Goal: Task Accomplishment & Management: Manage account settings

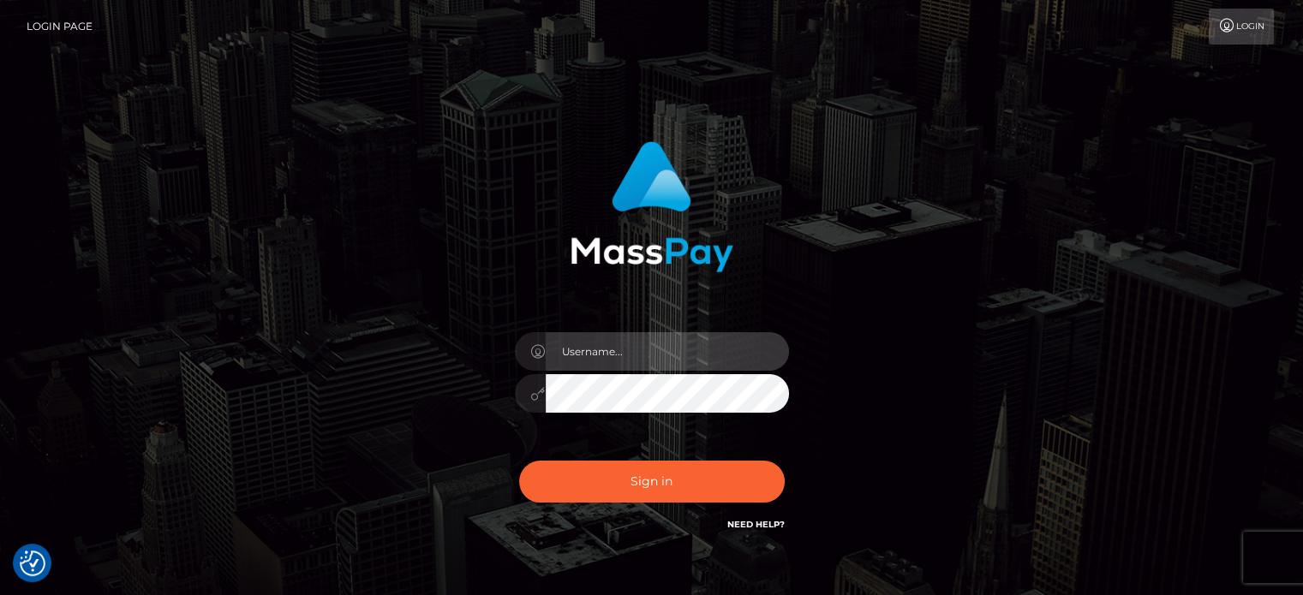
click at [634, 339] on input "text" at bounding box center [667, 351] width 243 height 39
type input "[PERSON_NAME][EMAIL_ADDRESS][DOMAIN_NAME]"
click at [519, 461] on button "Sign in" at bounding box center [652, 482] width 266 height 42
click at [572, 343] on input "text" at bounding box center [667, 351] width 243 height 39
type input "[PERSON_NAME][EMAIL_ADDRESS][DOMAIN_NAME]"
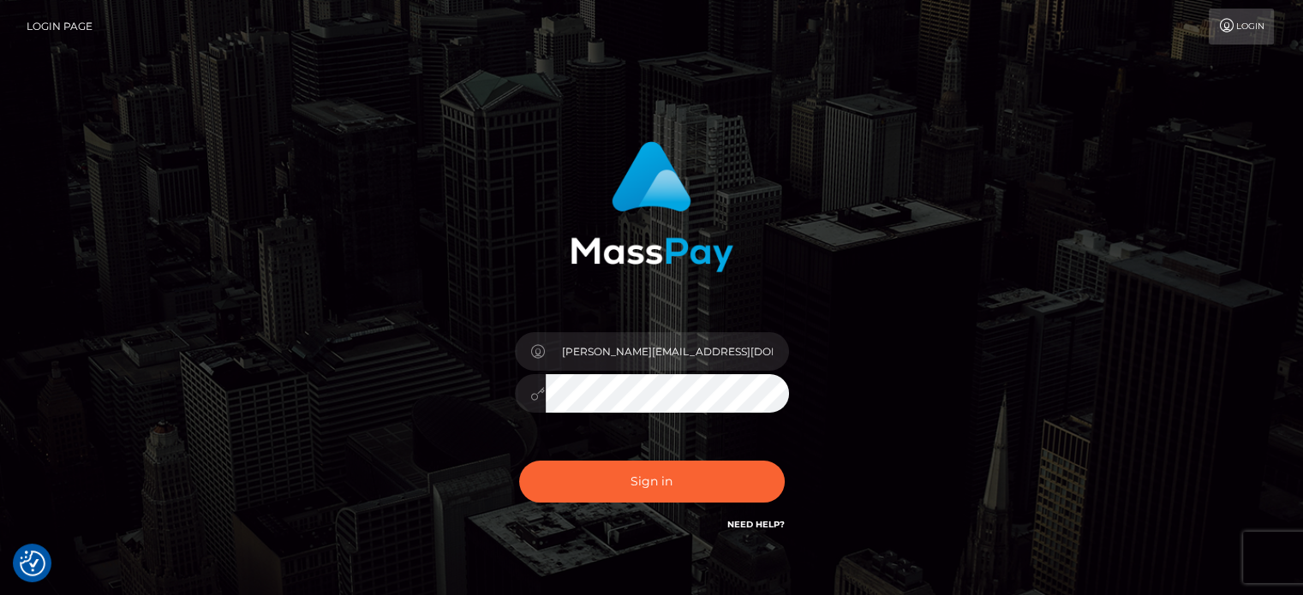
click at [519, 461] on button "Sign in" at bounding box center [652, 482] width 266 height 42
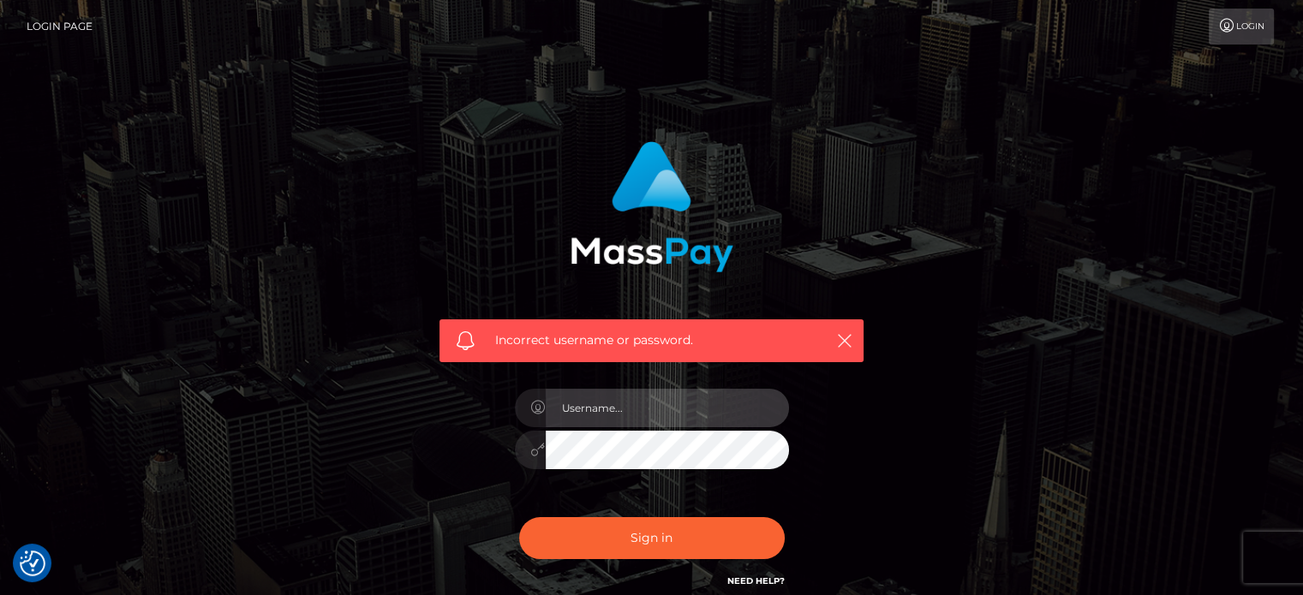
drag, startPoint x: 0, startPoint y: 0, endPoint x: 630, endPoint y: 390, distance: 741.1
click at [630, 390] on input "text" at bounding box center [667, 408] width 243 height 39
type input "[PERSON_NAME][EMAIL_ADDRESS][DOMAIN_NAME]"
click at [519, 517] on button "Sign in" at bounding box center [652, 538] width 266 height 42
click at [655, 406] on input "text" at bounding box center [667, 408] width 243 height 39
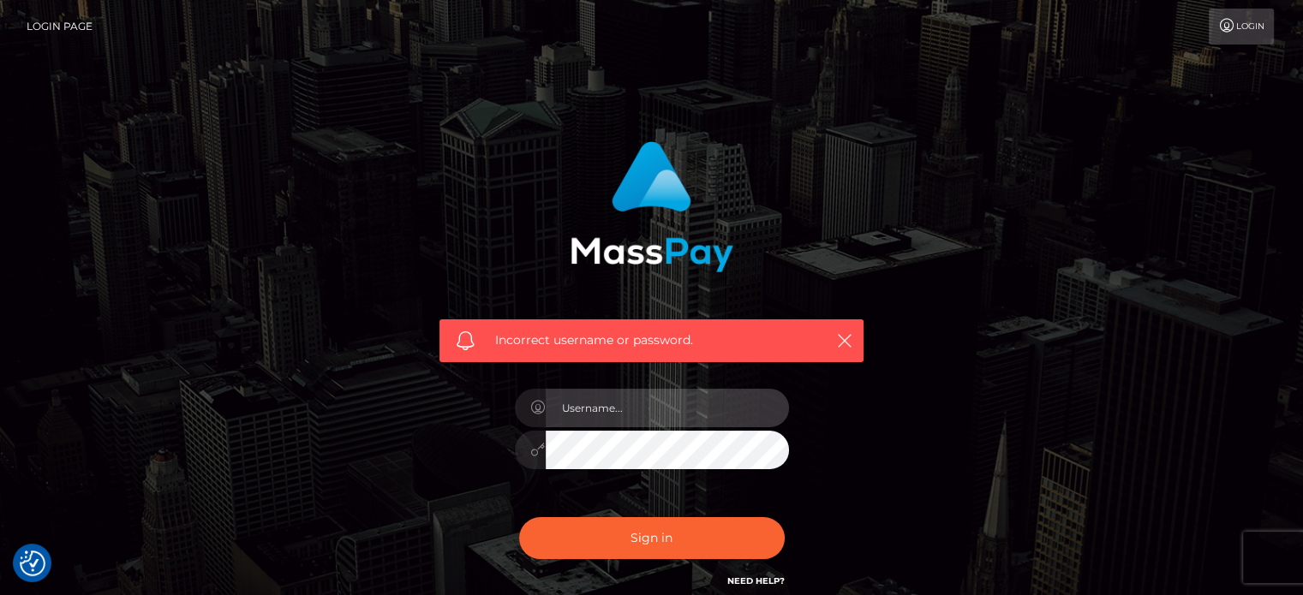
type input "[PERSON_NAME][EMAIL_ADDRESS][DOMAIN_NAME]"
click at [519, 517] on button "Sign in" at bounding box center [652, 538] width 266 height 42
click at [570, 400] on input "text" at bounding box center [667, 408] width 243 height 39
type input "[PERSON_NAME][EMAIL_ADDRESS][DOMAIN_NAME]"
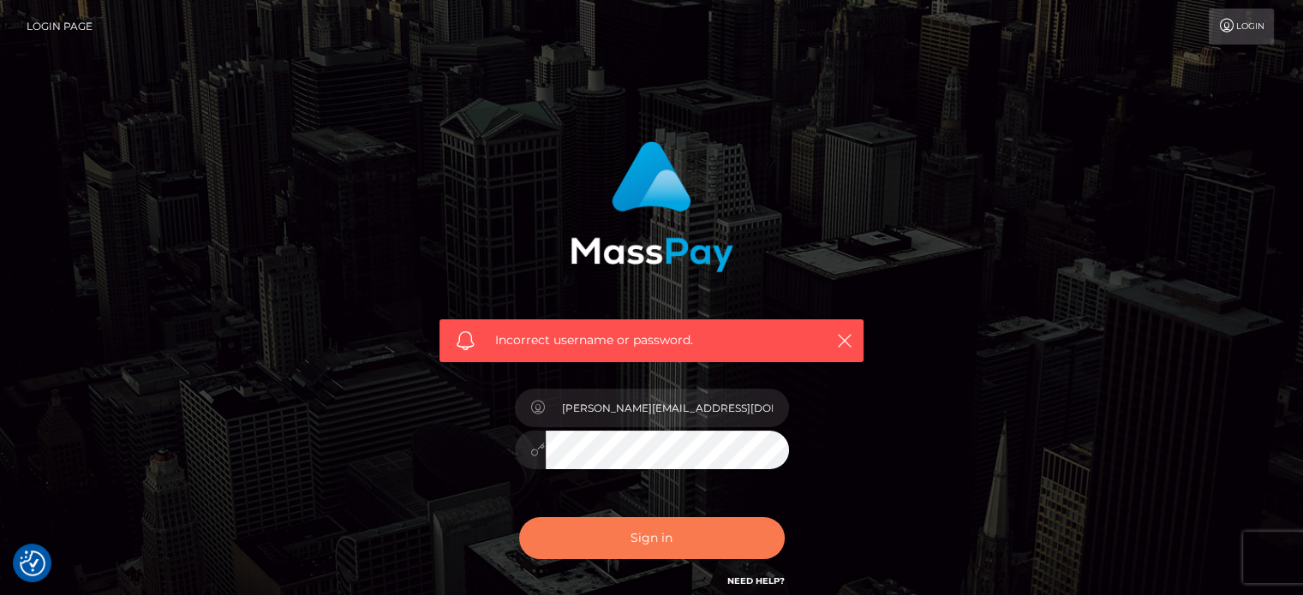
click at [586, 537] on button "Sign in" at bounding box center [652, 538] width 266 height 42
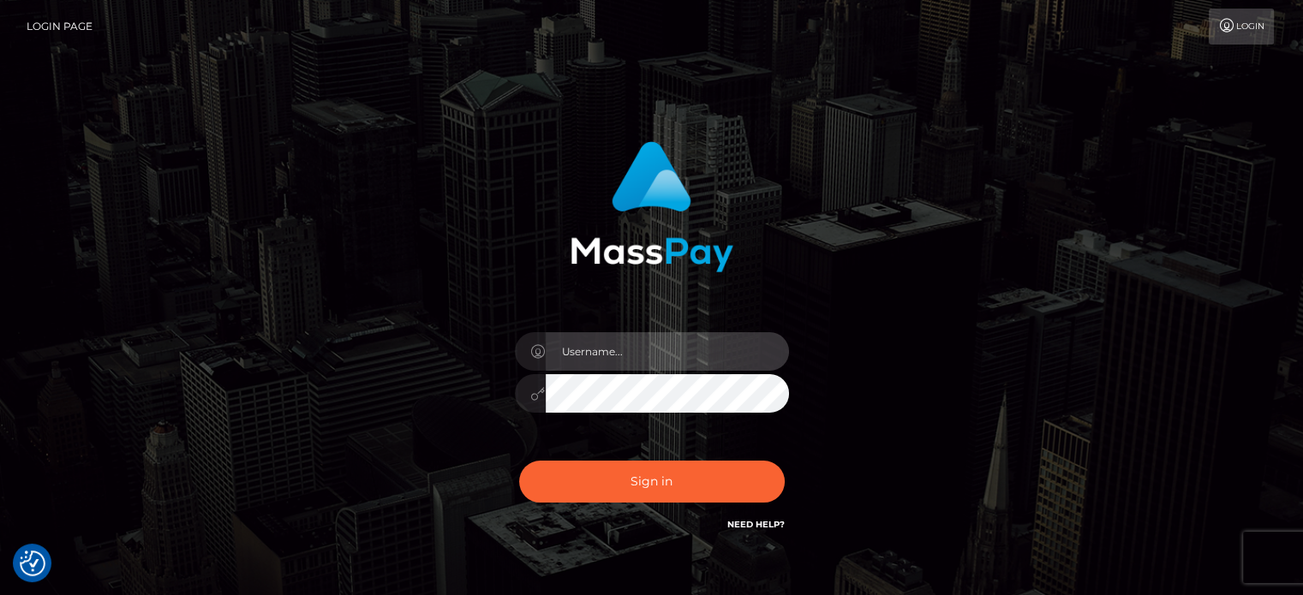
drag, startPoint x: 612, startPoint y: 352, endPoint x: 624, endPoint y: 367, distance: 19.4
click at [612, 362] on input "text" at bounding box center [667, 351] width 243 height 39
type input "[PERSON_NAME][EMAIL_ADDRESS][DOMAIN_NAME]"
click at [519, 461] on button "Sign in" at bounding box center [652, 482] width 266 height 42
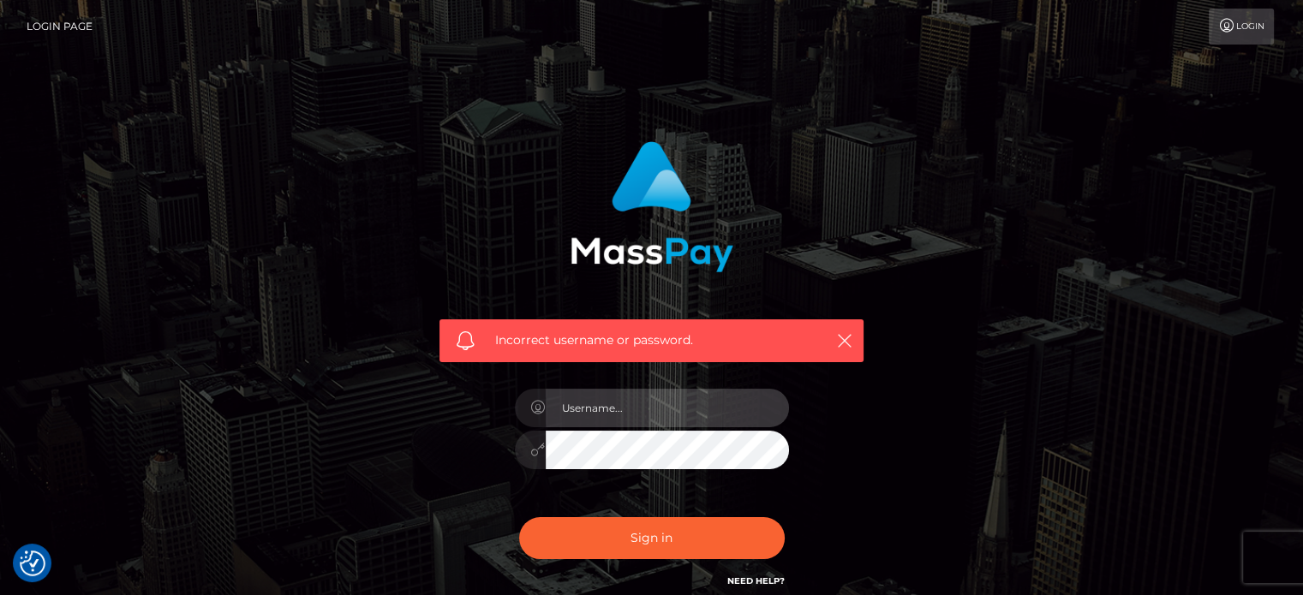
click at [646, 420] on input "text" at bounding box center [667, 408] width 243 height 39
type input "[PERSON_NAME][EMAIL_ADDRESS][DOMAIN_NAME]"
click at [519, 517] on button "Sign in" at bounding box center [652, 538] width 266 height 42
click at [639, 400] on input "text" at bounding box center [667, 408] width 243 height 39
type input "[PERSON_NAME][EMAIL_ADDRESS][DOMAIN_NAME]"
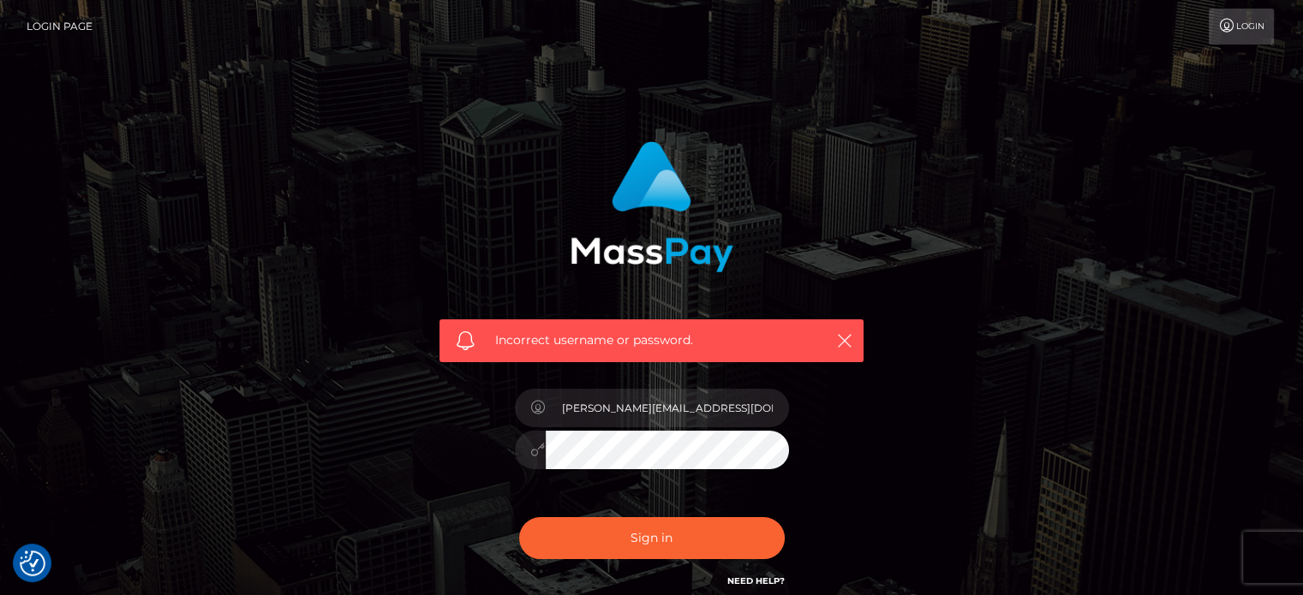
click at [519, 517] on button "Sign in" at bounding box center [652, 538] width 266 height 42
click at [630, 399] on input "text" at bounding box center [667, 408] width 243 height 39
type input "[PERSON_NAME][EMAIL_ADDRESS][DOMAIN_NAME]"
click at [519, 517] on button "Sign in" at bounding box center [652, 538] width 266 height 42
click at [755, 580] on link "Need Help?" at bounding box center [755, 581] width 57 height 11
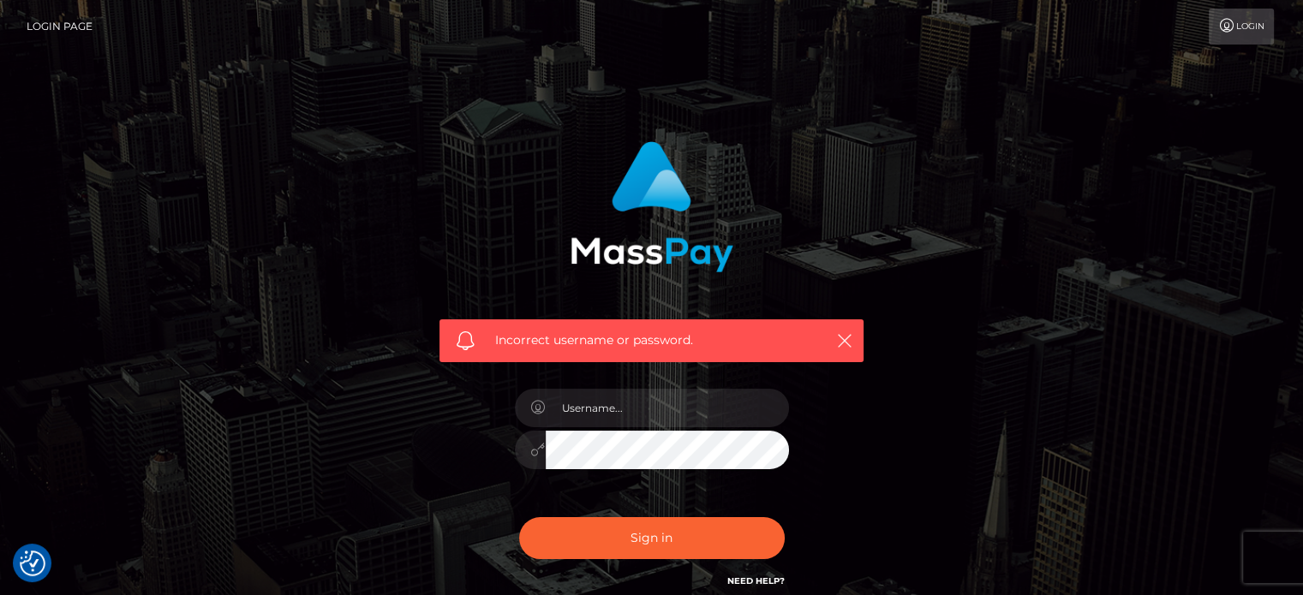
click at [1025, 235] on div "Incorrect username or password." at bounding box center [652, 374] width 976 height 493
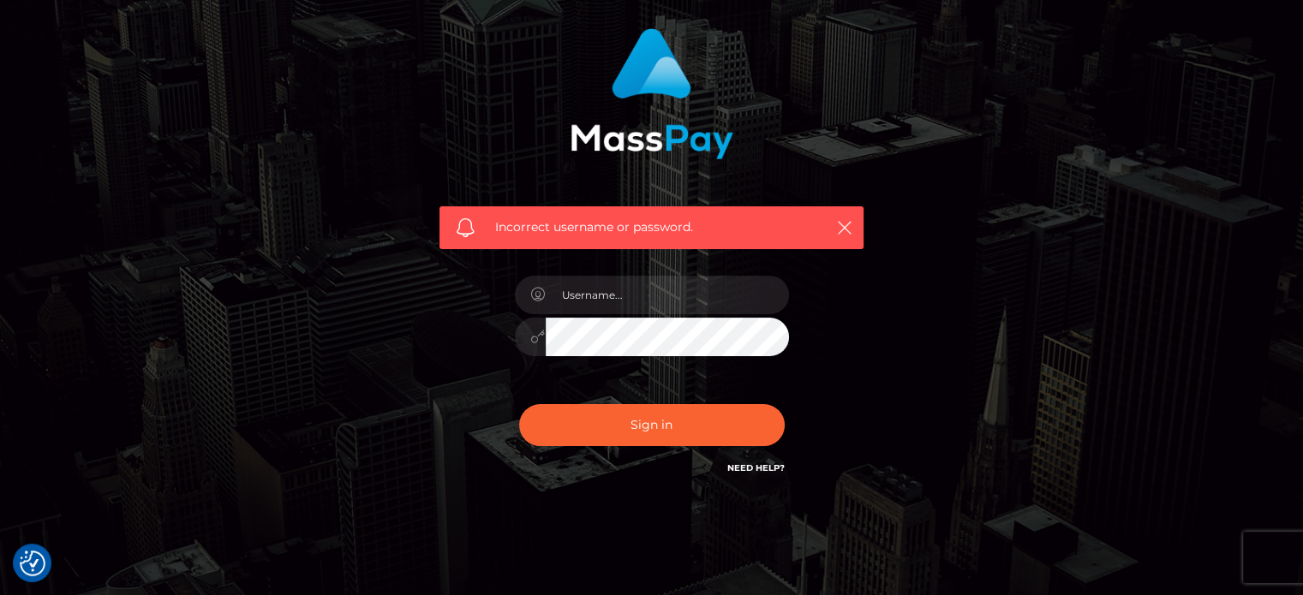
scroll to position [153, 0]
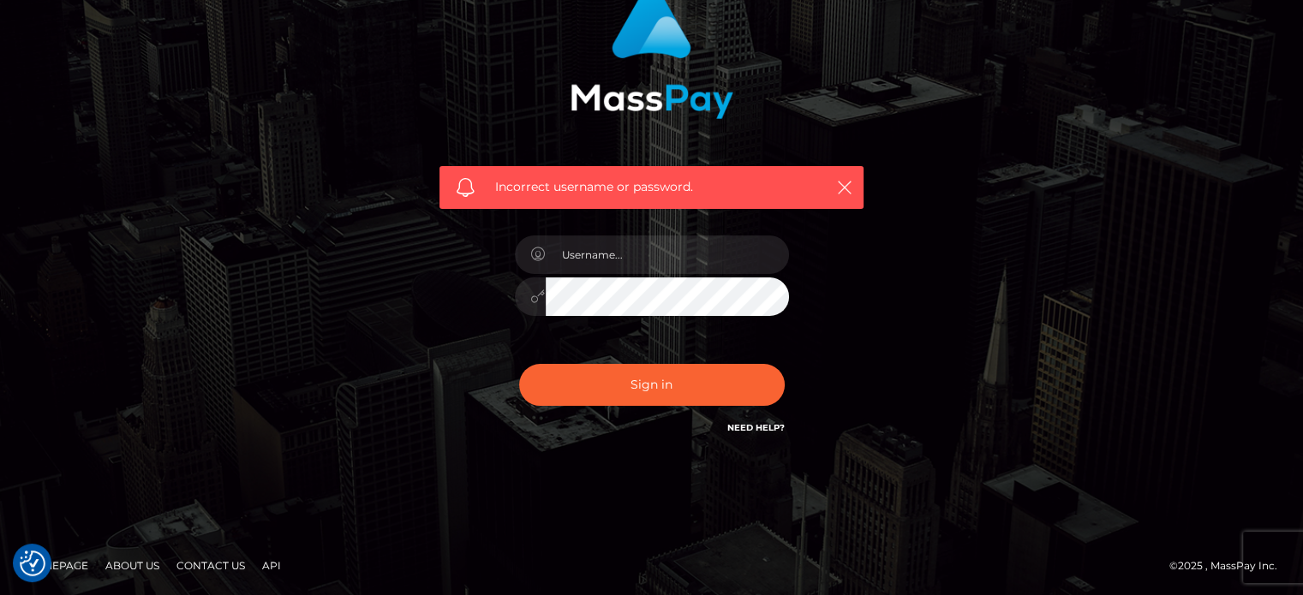
click at [758, 432] on link "Need Help?" at bounding box center [755, 427] width 57 height 11
click at [657, 255] on input "text" at bounding box center [667, 255] width 243 height 39
type input "[PERSON_NAME][EMAIL_ADDRESS][DOMAIN_NAME]"
click at [519, 364] on button "Sign in" at bounding box center [652, 385] width 266 height 42
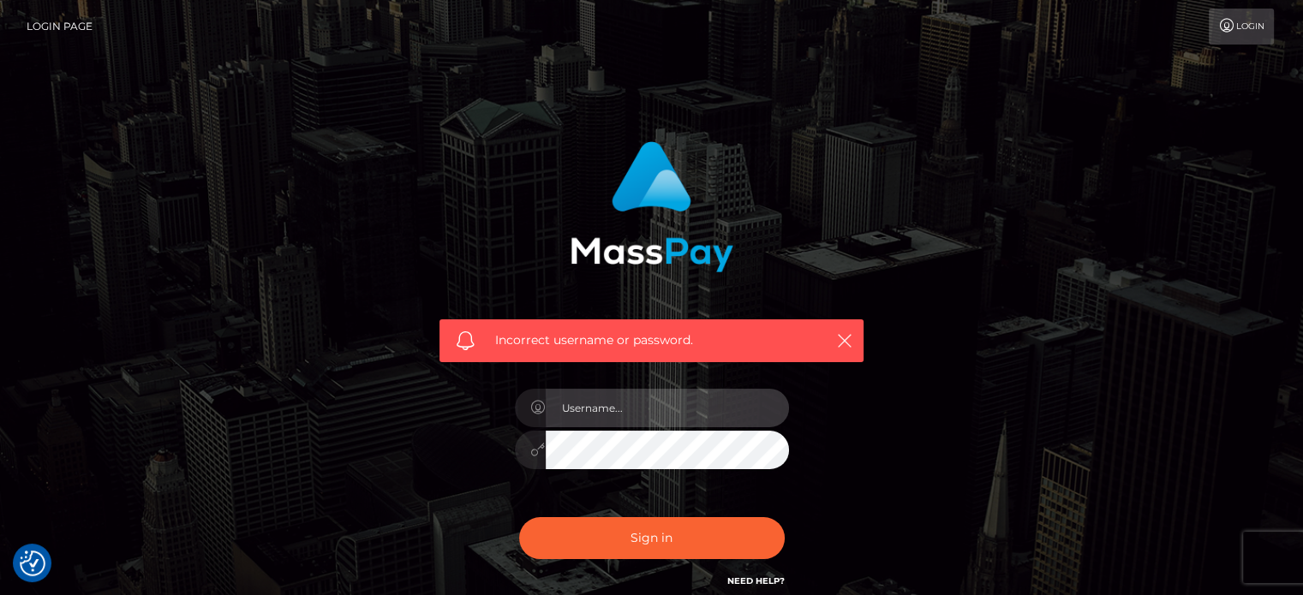
click at [667, 403] on input "text" at bounding box center [667, 408] width 243 height 39
type input "[PERSON_NAME][EMAIL_ADDRESS][DOMAIN_NAME]"
click at [838, 332] on icon "button" at bounding box center [844, 340] width 17 height 17
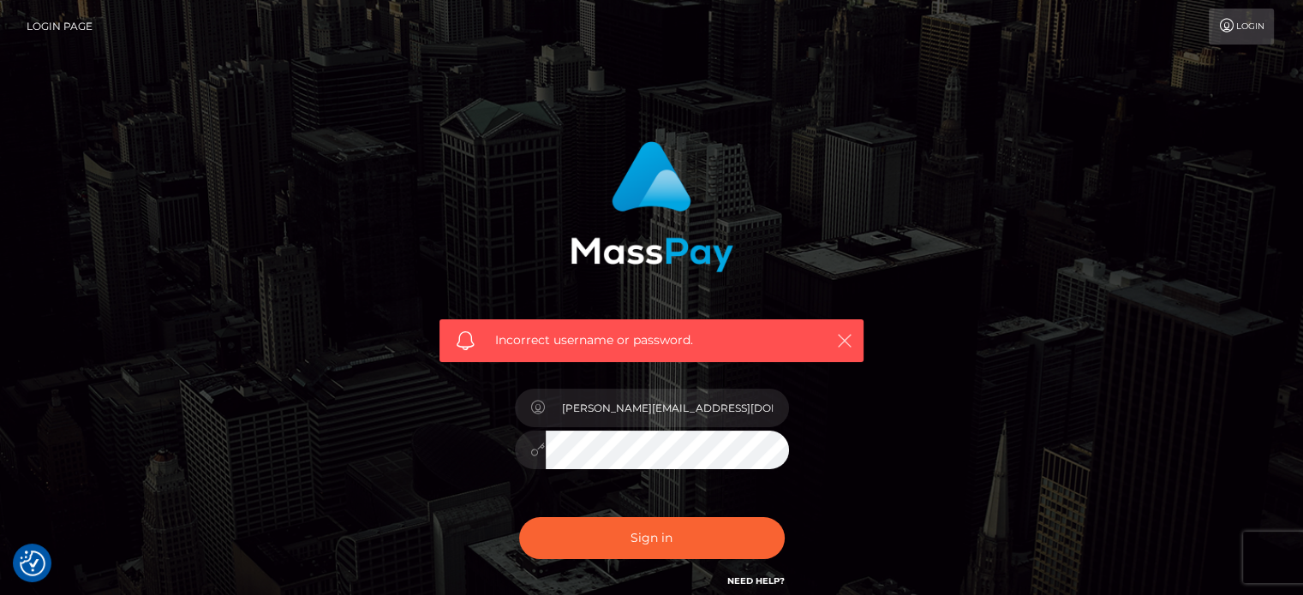
click at [843, 336] on icon "button" at bounding box center [844, 340] width 17 height 17
click at [519, 517] on button "Sign in" at bounding box center [652, 538] width 266 height 42
click at [536, 454] on icon at bounding box center [538, 450] width 15 height 14
click at [72, 27] on link "Login Page" at bounding box center [60, 27] width 66 height 36
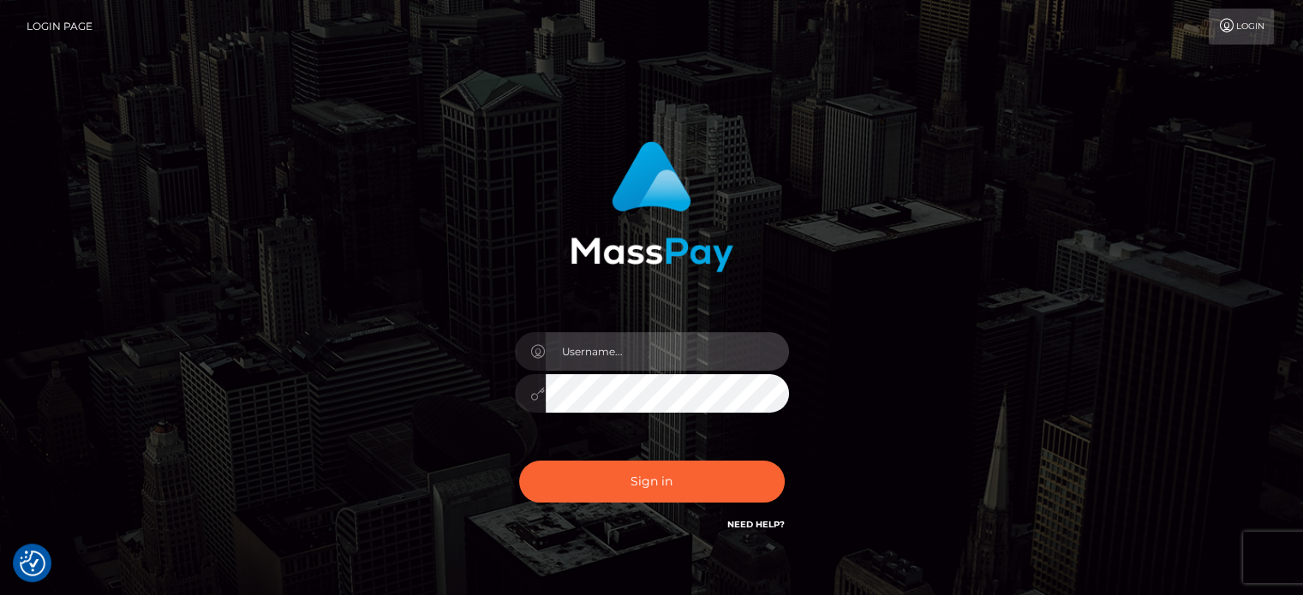
click at [634, 351] on input "text" at bounding box center [667, 351] width 243 height 39
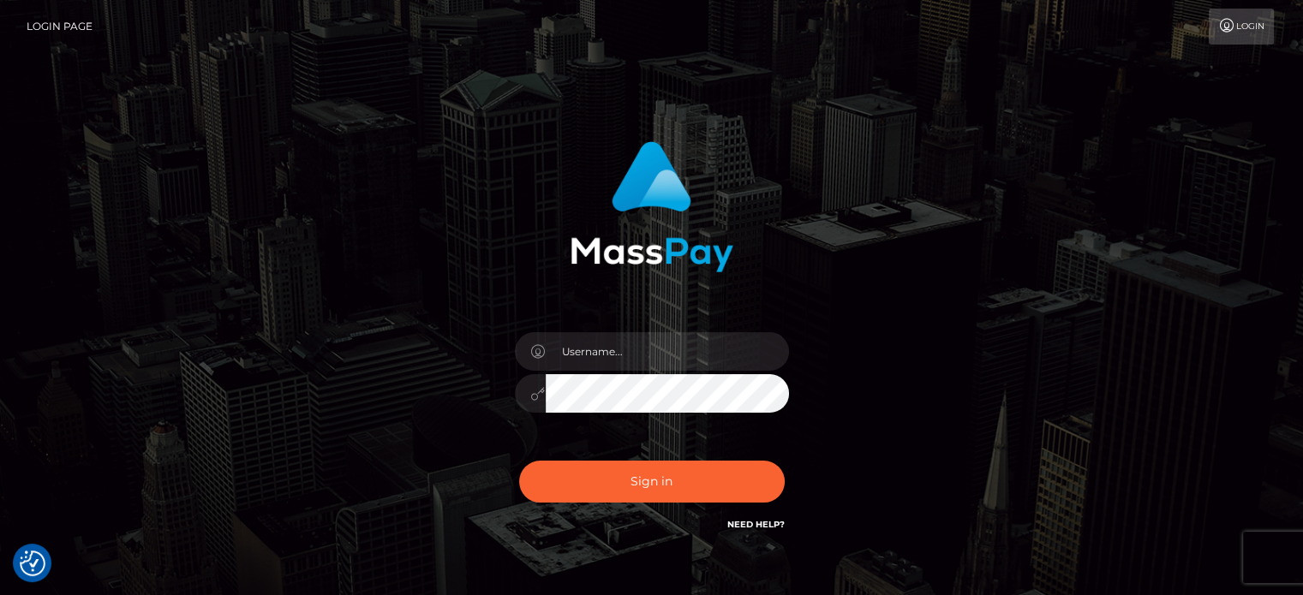
click at [749, 527] on link "Need Help?" at bounding box center [755, 524] width 57 height 11
click at [955, 318] on div "Sign in" at bounding box center [652, 346] width 976 height 436
click at [1242, 15] on link "Login" at bounding box center [1241, 27] width 65 height 36
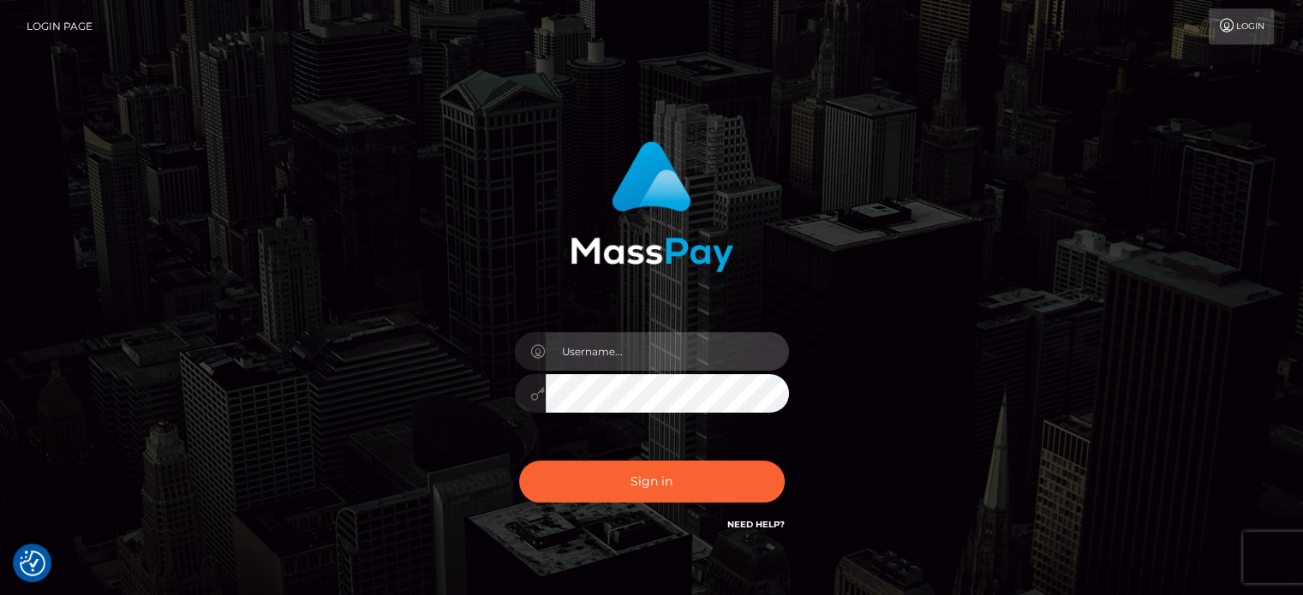
click at [690, 339] on input "text" at bounding box center [667, 351] width 243 height 39
type input "[PERSON_NAME][EMAIL_ADDRESS][DOMAIN_NAME]"
click at [519, 461] on button "Sign in" at bounding box center [652, 482] width 266 height 42
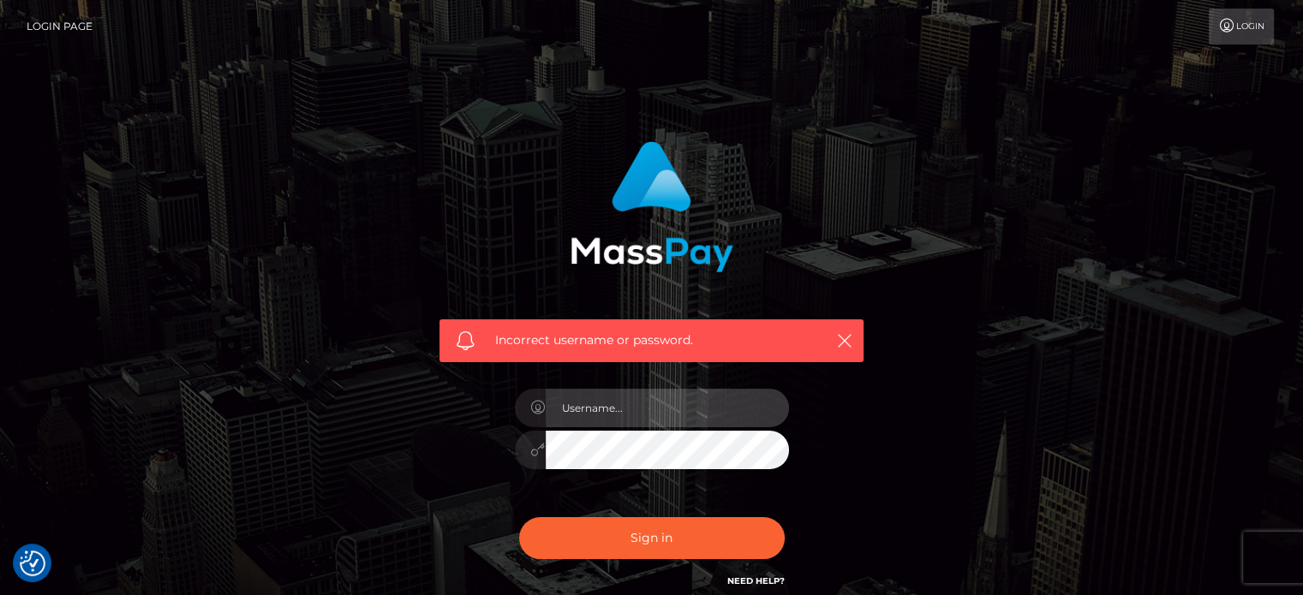
click at [586, 404] on input "text" at bounding box center [667, 408] width 243 height 39
type input "[PERSON_NAME][EMAIL_ADDRESS][DOMAIN_NAME]"
